Goal: Task Accomplishment & Management: Manage account settings

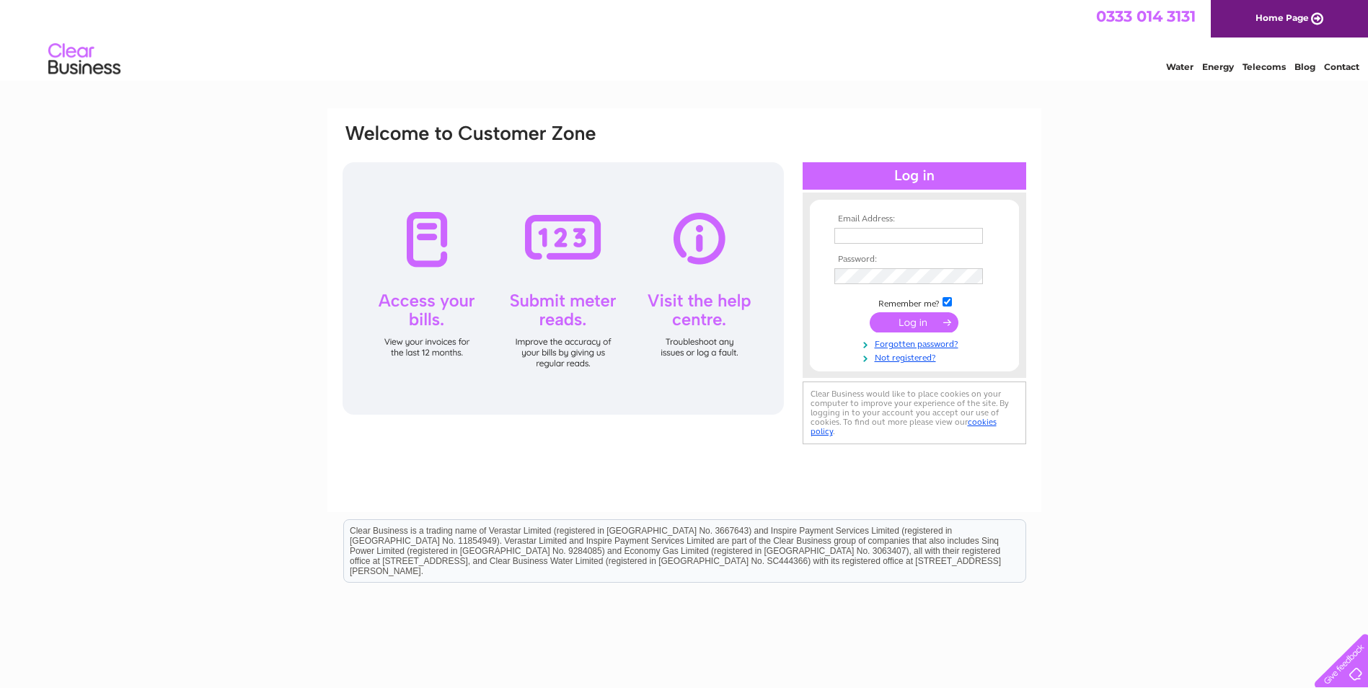
type input "[EMAIL_ADDRESS][DOMAIN_NAME]"
click at [919, 321] on input "submit" at bounding box center [914, 322] width 89 height 20
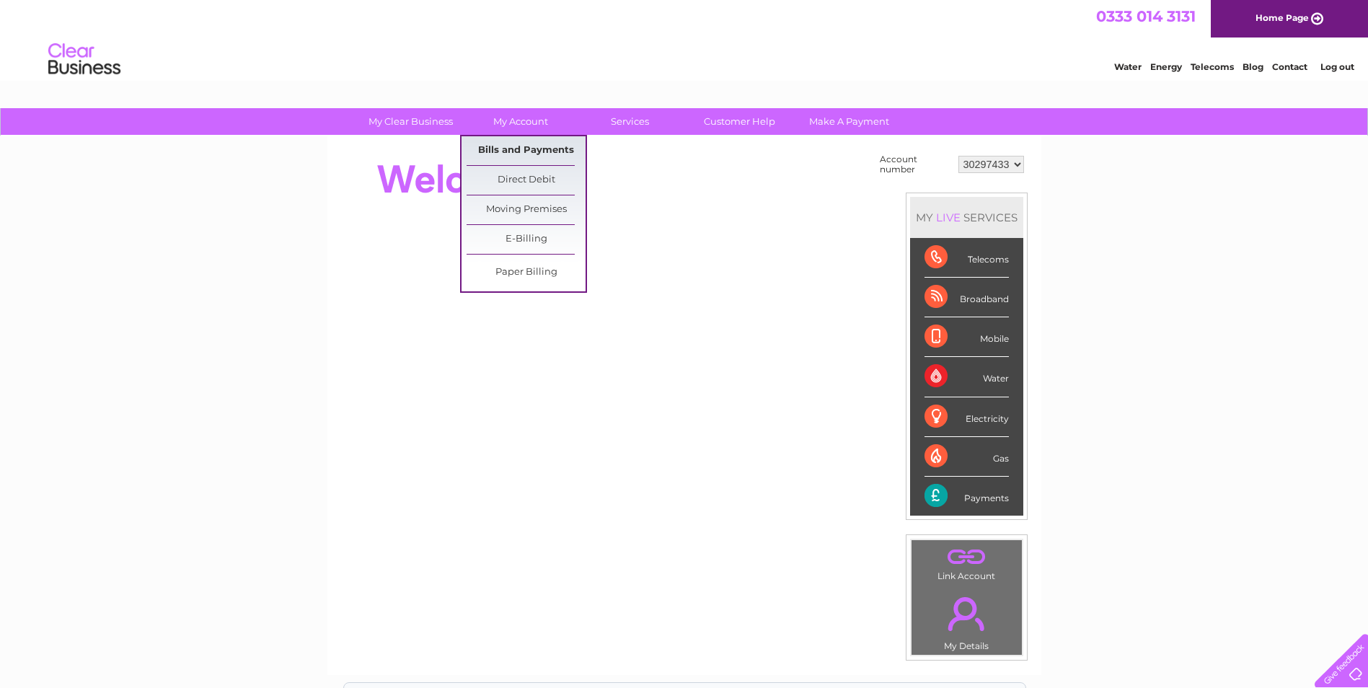
click at [523, 154] on link "Bills and Payments" at bounding box center [526, 150] width 119 height 29
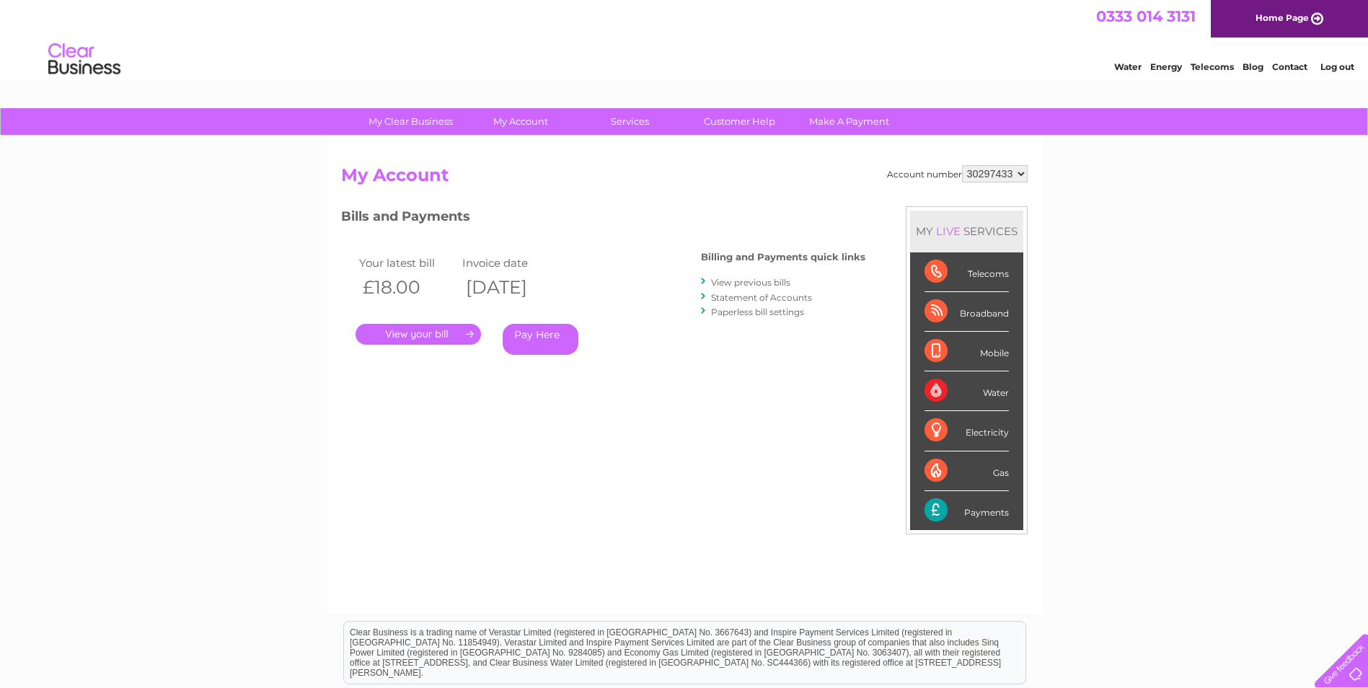
click at [428, 342] on link "." at bounding box center [417, 334] width 125 height 21
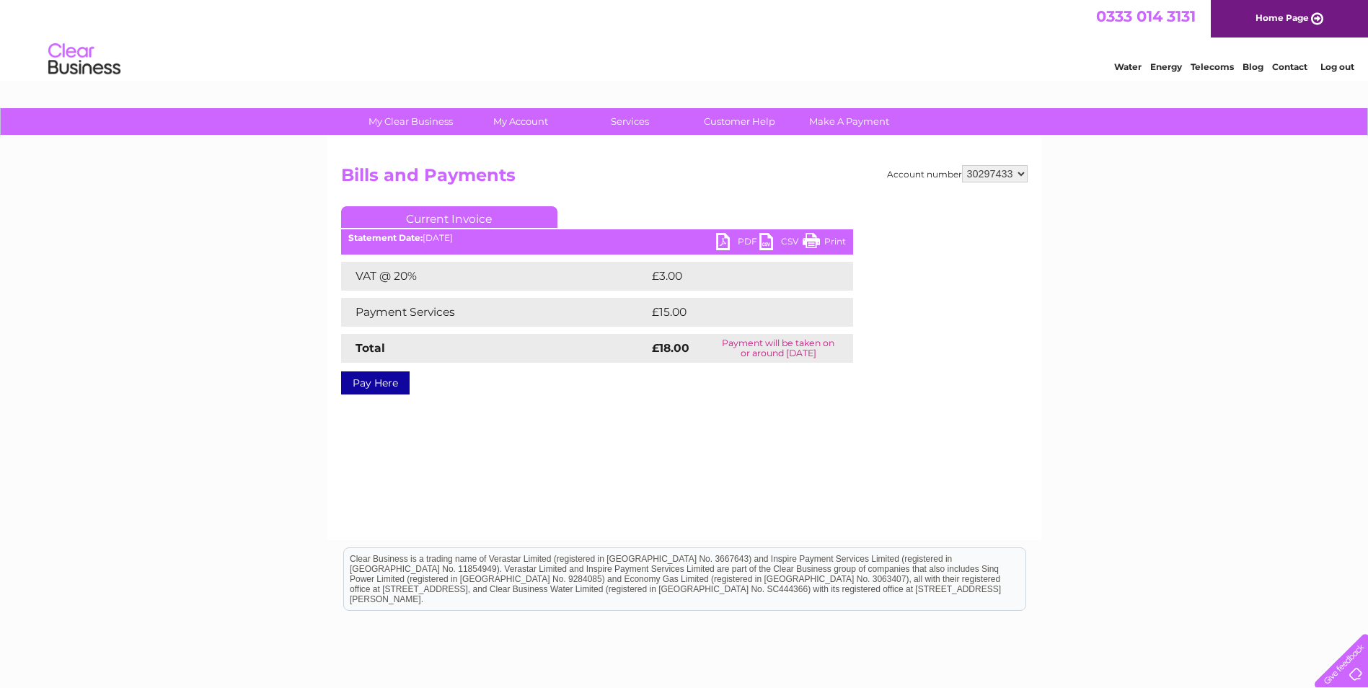
click at [748, 239] on link "PDF" at bounding box center [737, 243] width 43 height 21
